Goal: Check status

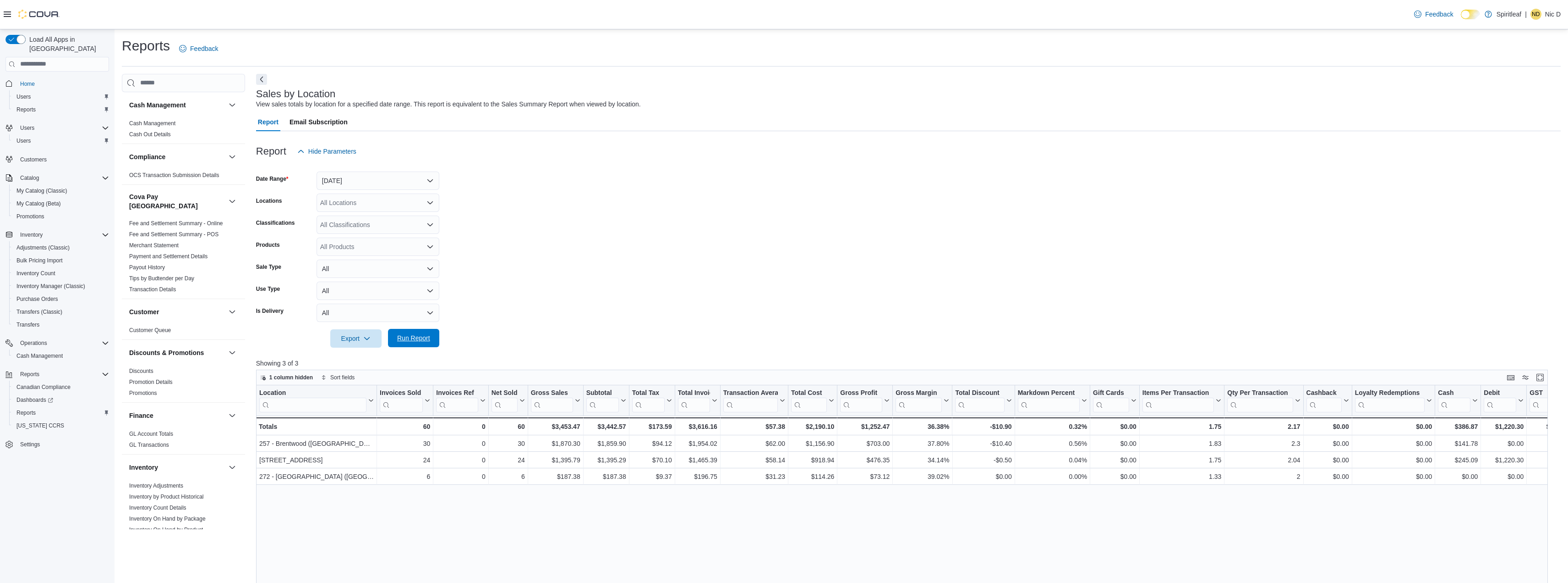
scroll to position [367, 0]
click at [417, 343] on span "Run Report" at bounding box center [413, 338] width 33 height 9
click at [1128, 337] on form "Date Range Today Locations All Locations Classifications All Classifications Pr…" at bounding box center [908, 254] width 1304 height 187
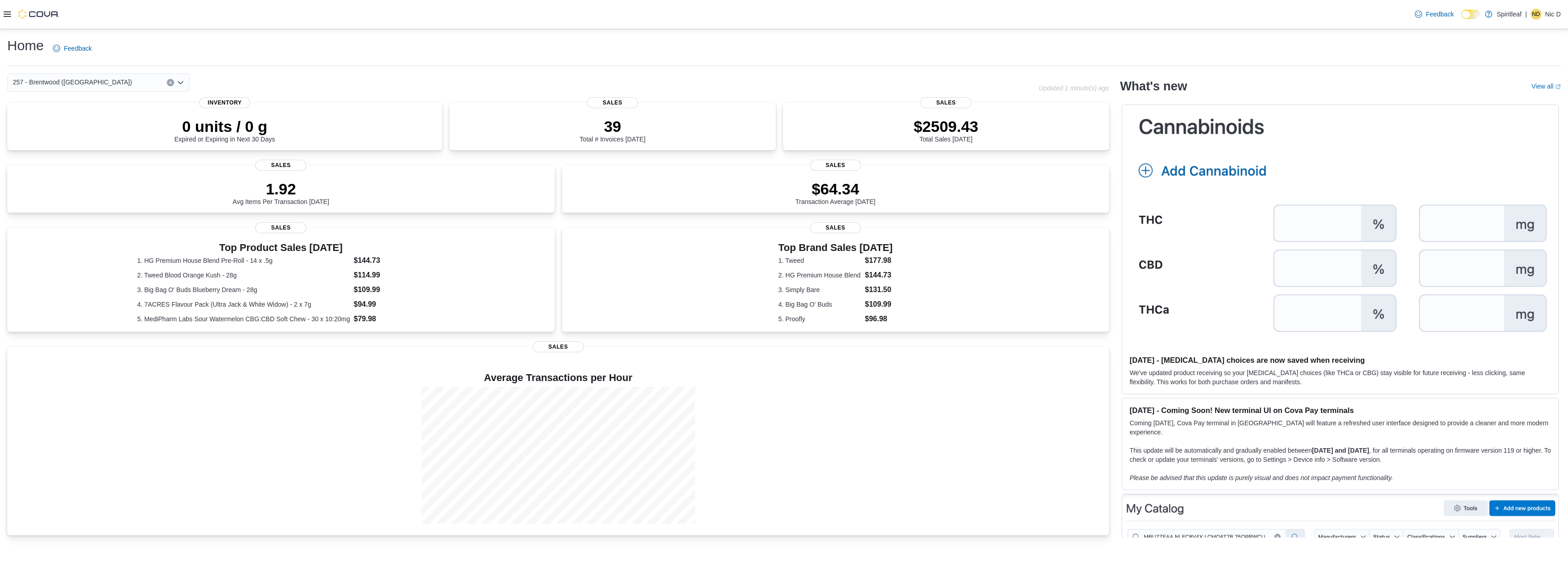
click at [936, 223] on div "0 units / 0 g Expired or Expiring in Next 30 Days Inventory 39 Total # Invoices…" at bounding box center [558, 318] width 1102 height 432
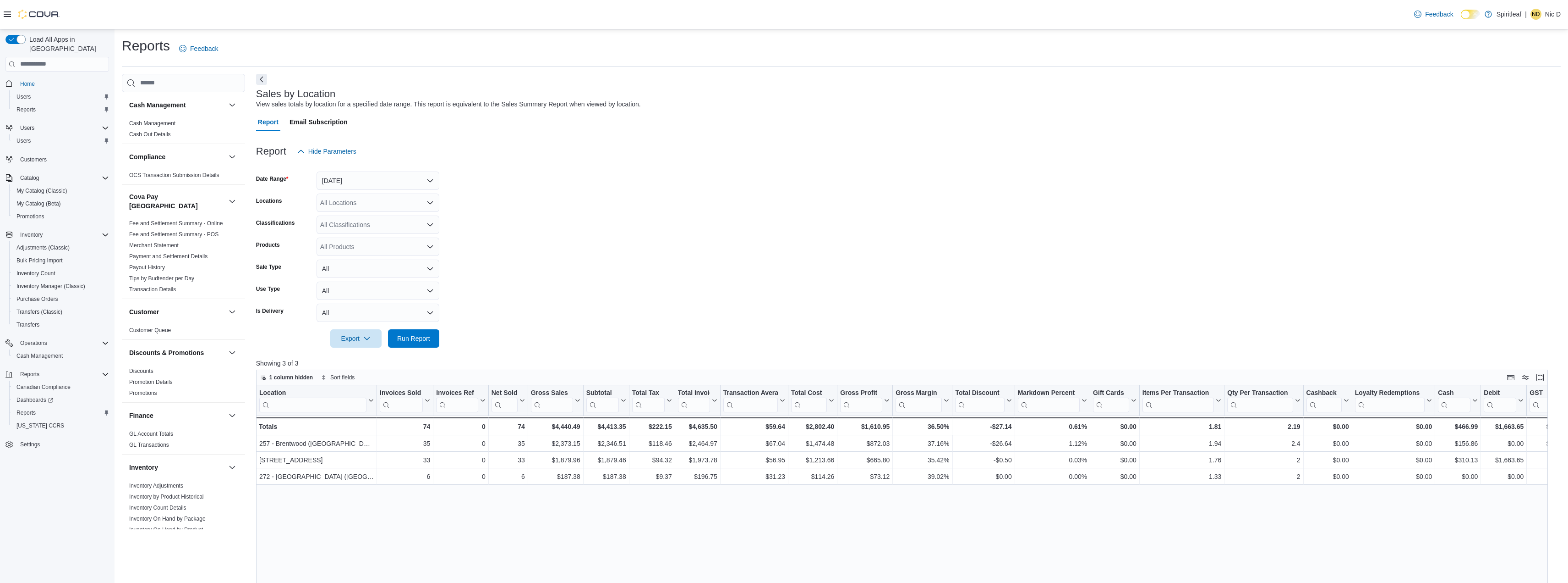
scroll to position [367, 0]
click at [430, 339] on span "Run Report" at bounding box center [413, 338] width 33 height 9
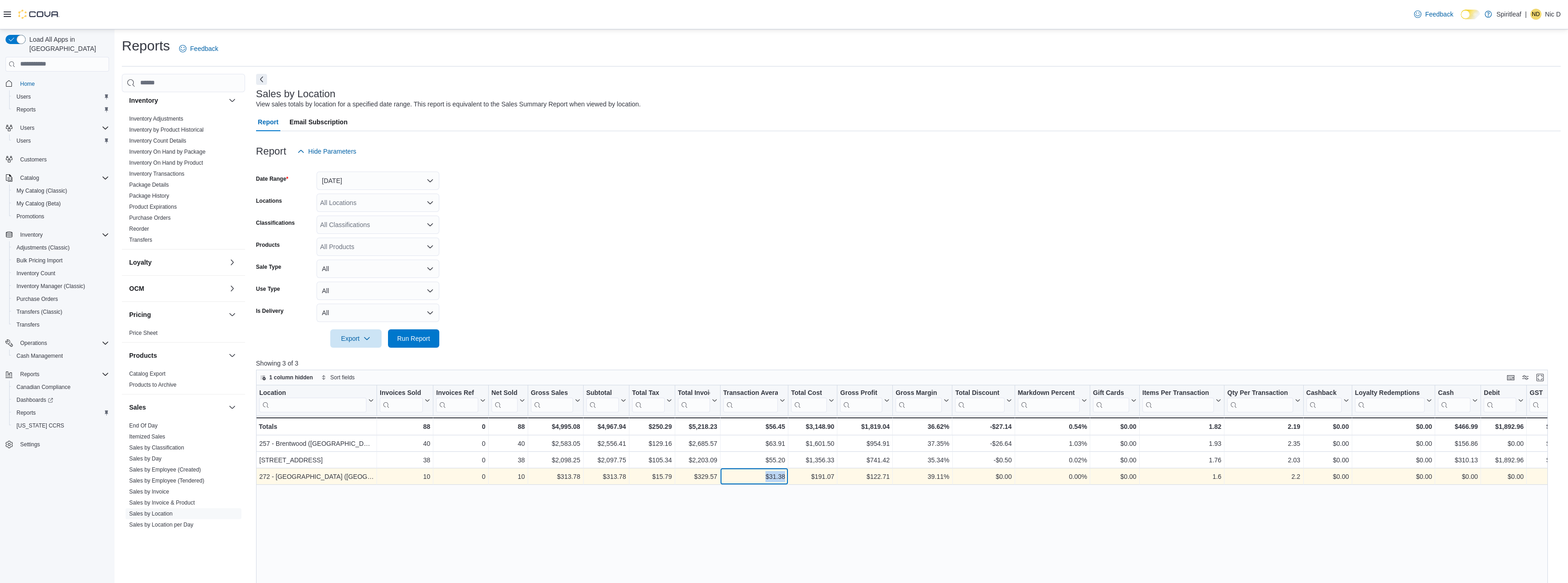
drag, startPoint x: 786, startPoint y: 475, endPoint x: 761, endPoint y: 477, distance: 25.1
click at [761, 477] on div "$31.38 - Transaction Average, column 9, row 3" at bounding box center [754, 476] width 68 height 17
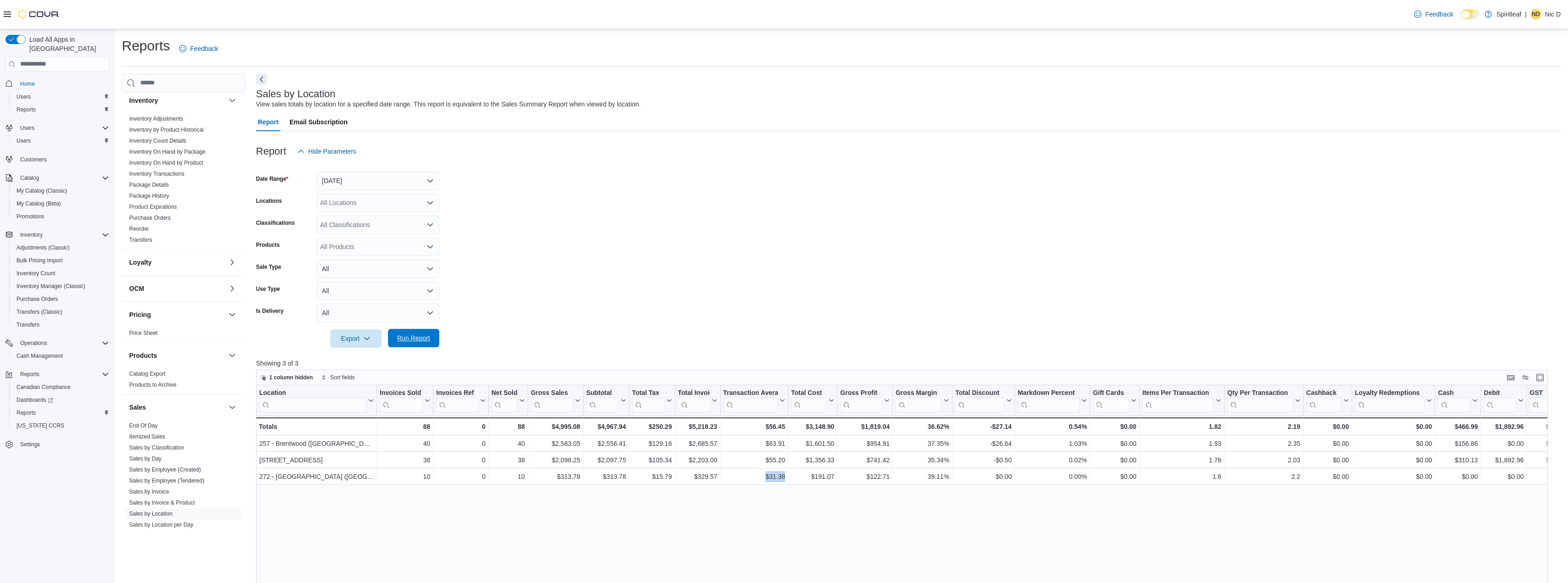
click at [409, 334] on span "Run Report" at bounding box center [413, 338] width 33 height 9
click at [425, 337] on span "Run Report" at bounding box center [413, 338] width 33 height 9
click at [404, 343] on span "Run Report" at bounding box center [414, 338] width 40 height 18
click at [436, 345] on button "Run Report" at bounding box center [413, 338] width 51 height 18
click at [425, 335] on span "Run Report" at bounding box center [413, 338] width 33 height 9
